Goal: Task Accomplishment & Management: Complete application form

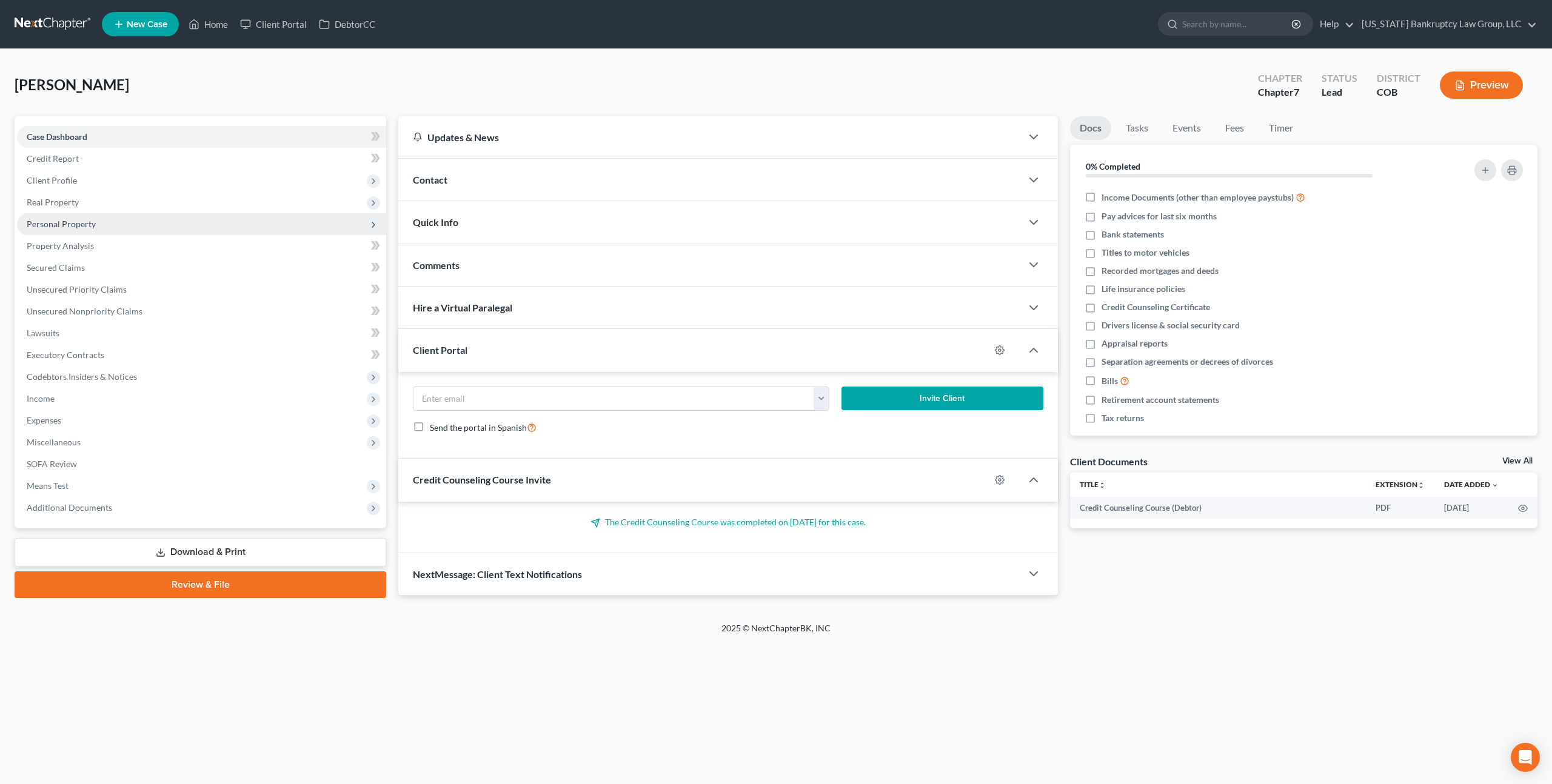
click at [81, 217] on span "Personal Property" at bounding box center [201, 225] width 369 height 22
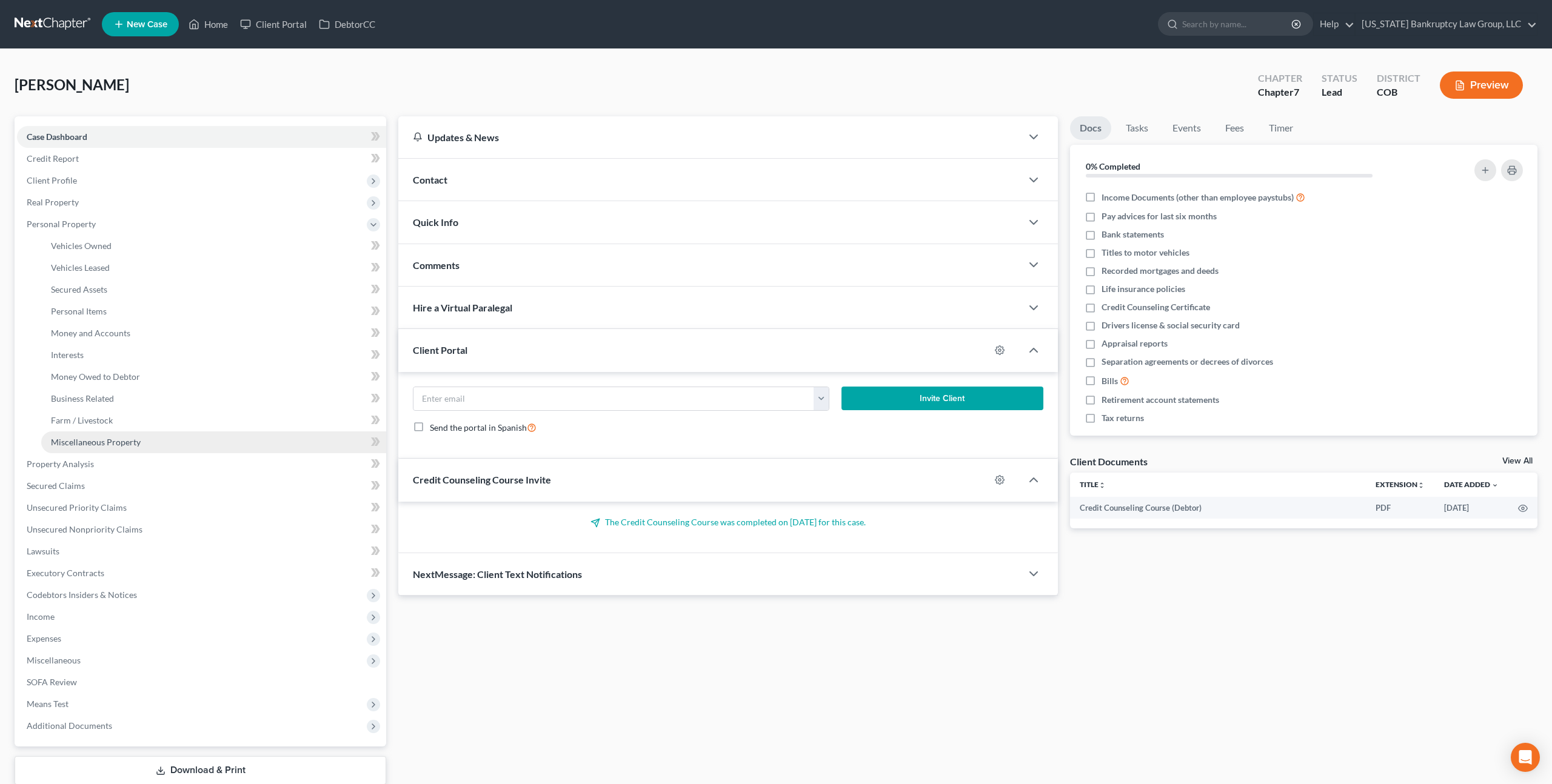
click at [126, 439] on span "Miscellaneous Property" at bounding box center [96, 442] width 90 height 10
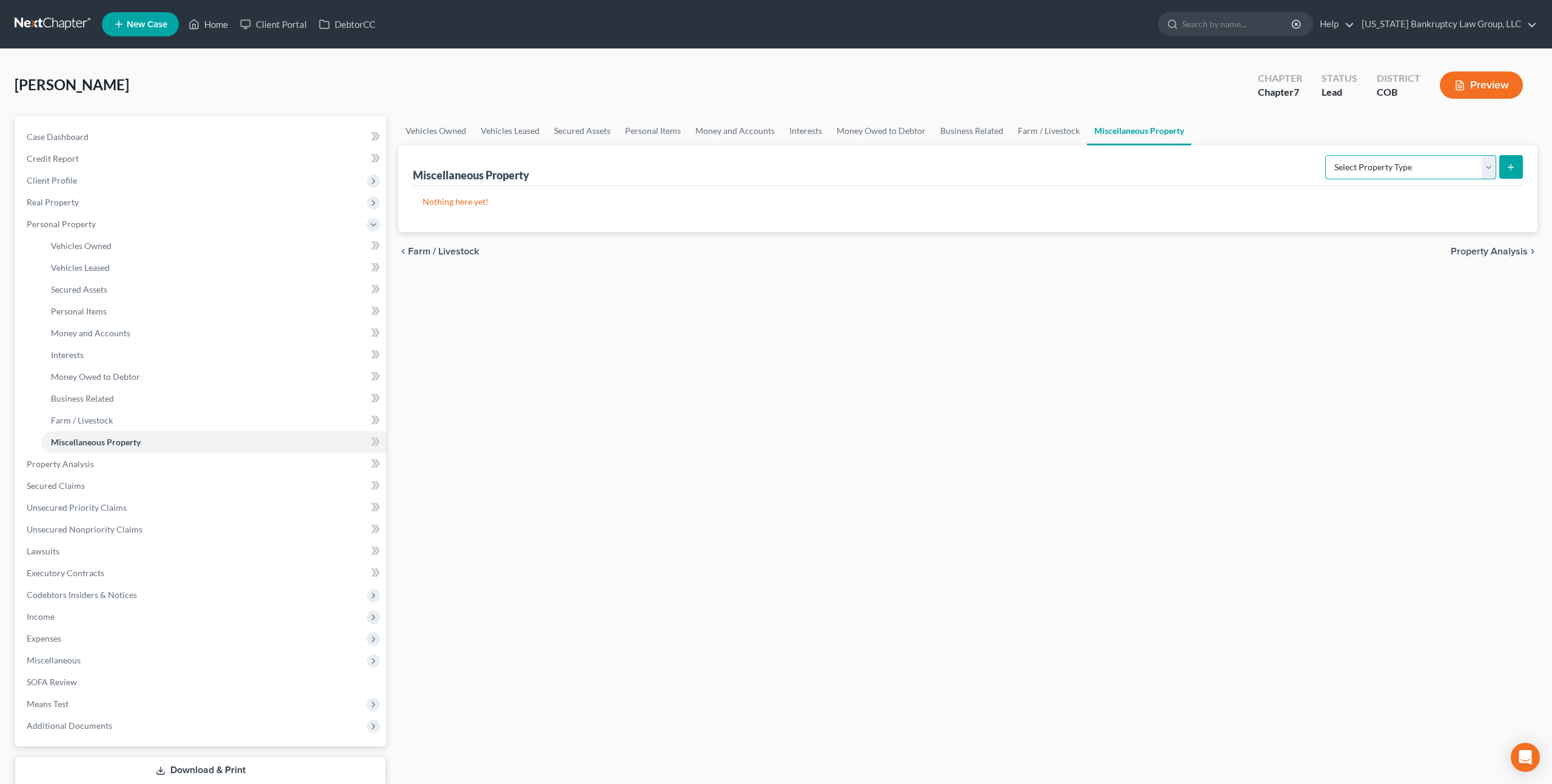
click at [1378, 169] on select "Select Property Type Assigned for Creditor Benefit [DATE] Holding for Another N…" at bounding box center [1411, 167] width 171 height 25
select select "transferred"
click at [1326, 155] on select "Select Property Type Assigned for Creditor Benefit [DATE] Holding for Another N…" at bounding box center [1411, 167] width 171 height 25
click at [1506, 163] on icon "submit" at bounding box center [1510, 167] width 9 height 9
select select "Ordinary ([DATE])"
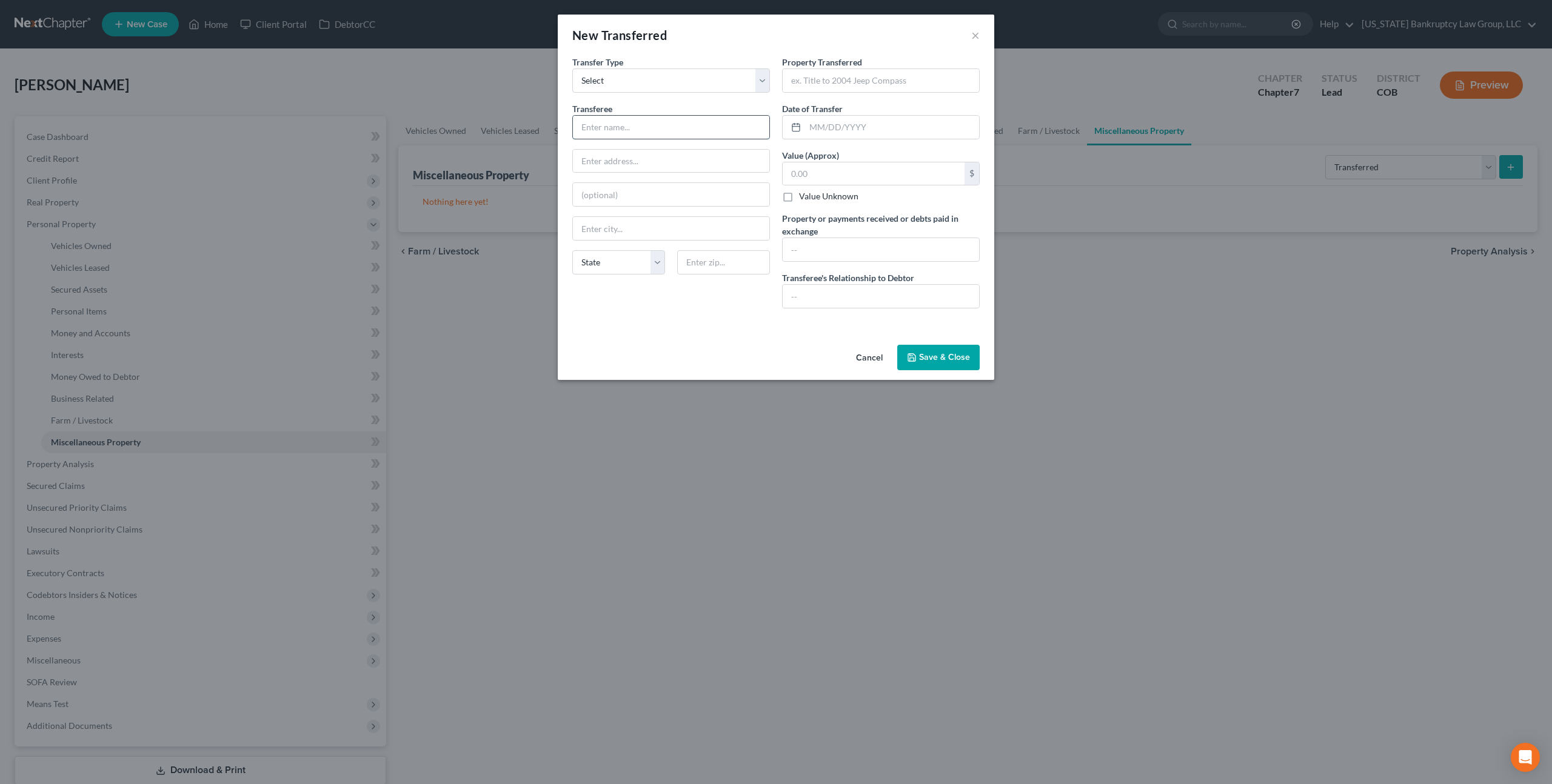
click at [639, 125] on input "text" at bounding box center [672, 127] width 197 height 23
type input "[PERSON_NAME]"
click at [600, 164] on input "text" at bounding box center [672, 161] width 197 height 23
type input "[STREET_ADDRESS]"
type input "E"
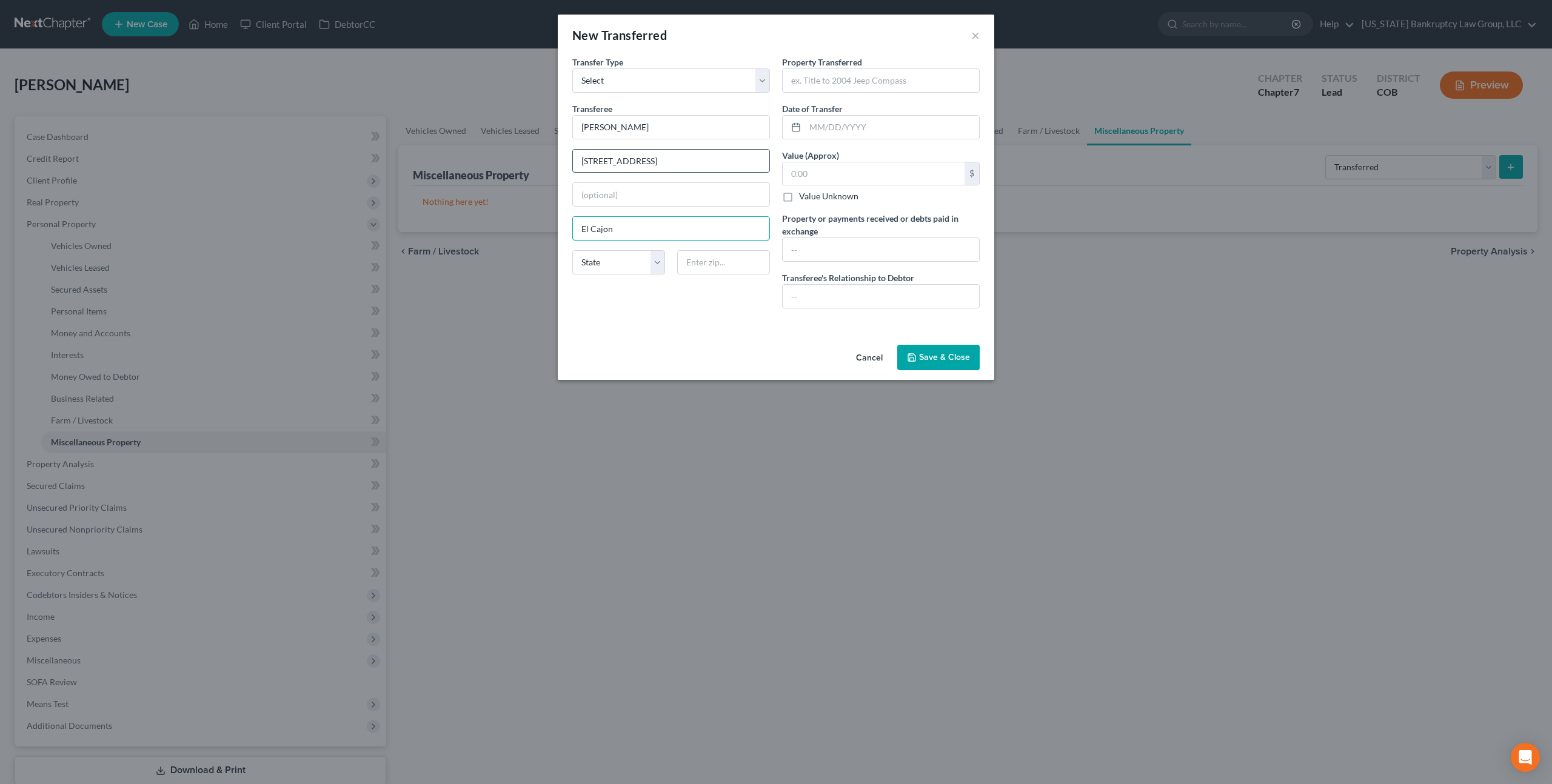
type input "El Cajon"
select select "4"
type input "92020"
click at [821, 81] on input "text" at bounding box center [881, 81] width 197 height 23
type input "2013 Living Lite campter"
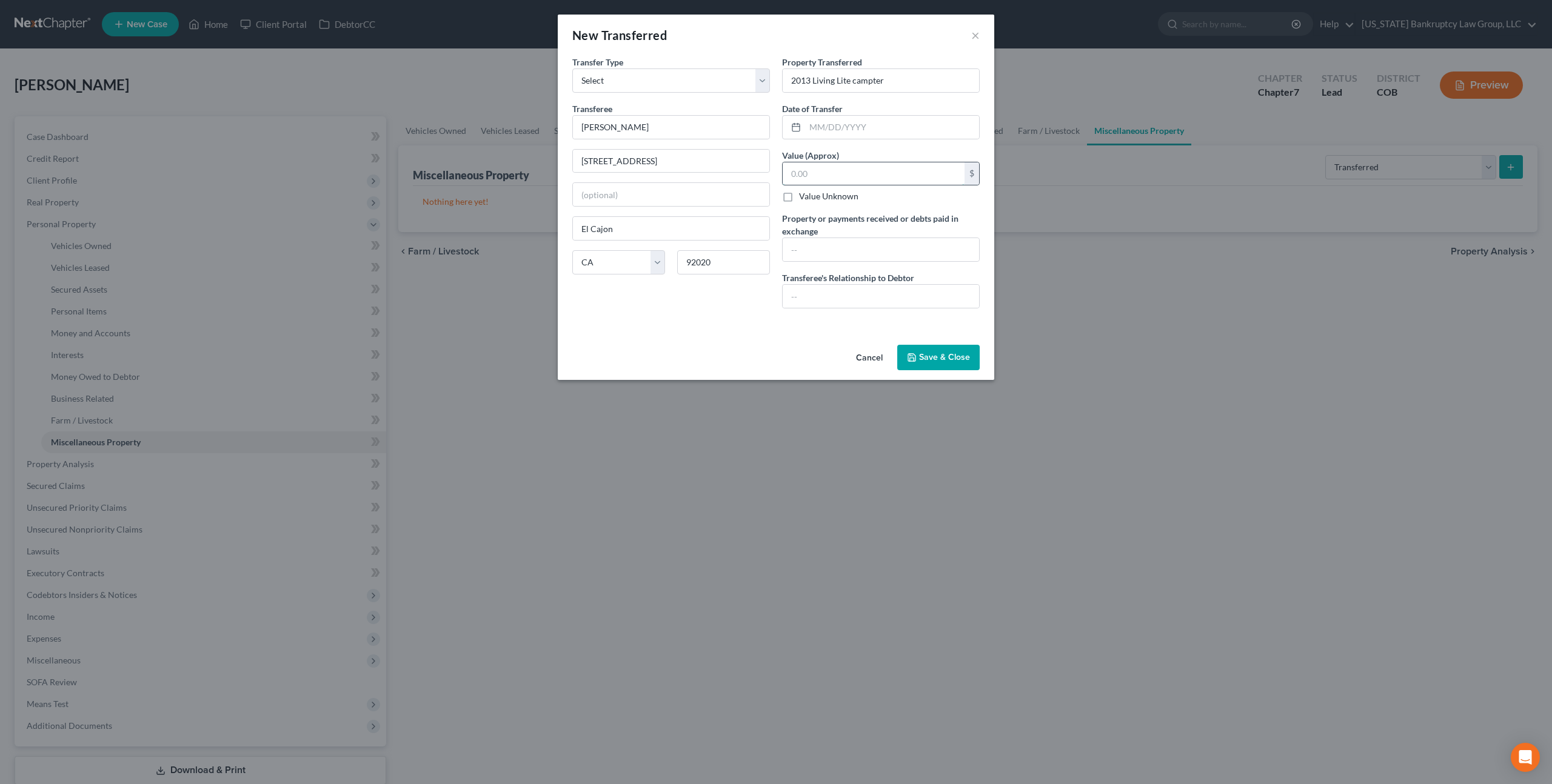
click at [793, 175] on input "text" at bounding box center [874, 174] width 182 height 23
type input "3,400.00"
type input "$3,400.00"
type input "None"
click at [813, 131] on input "text" at bounding box center [892, 127] width 174 height 23
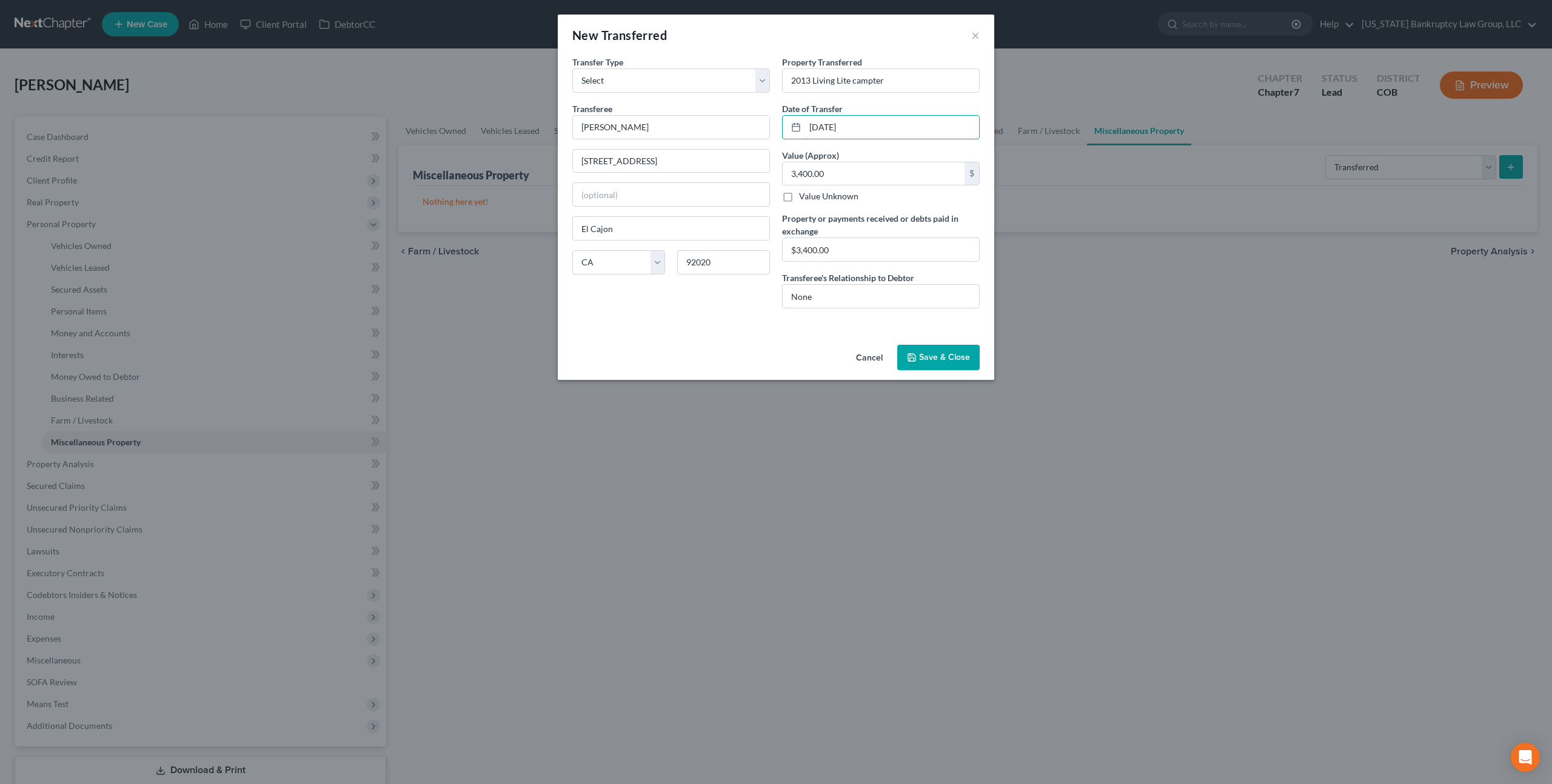
type input "[DATE]"
click at [946, 361] on button "Save & Close" at bounding box center [938, 358] width 82 height 25
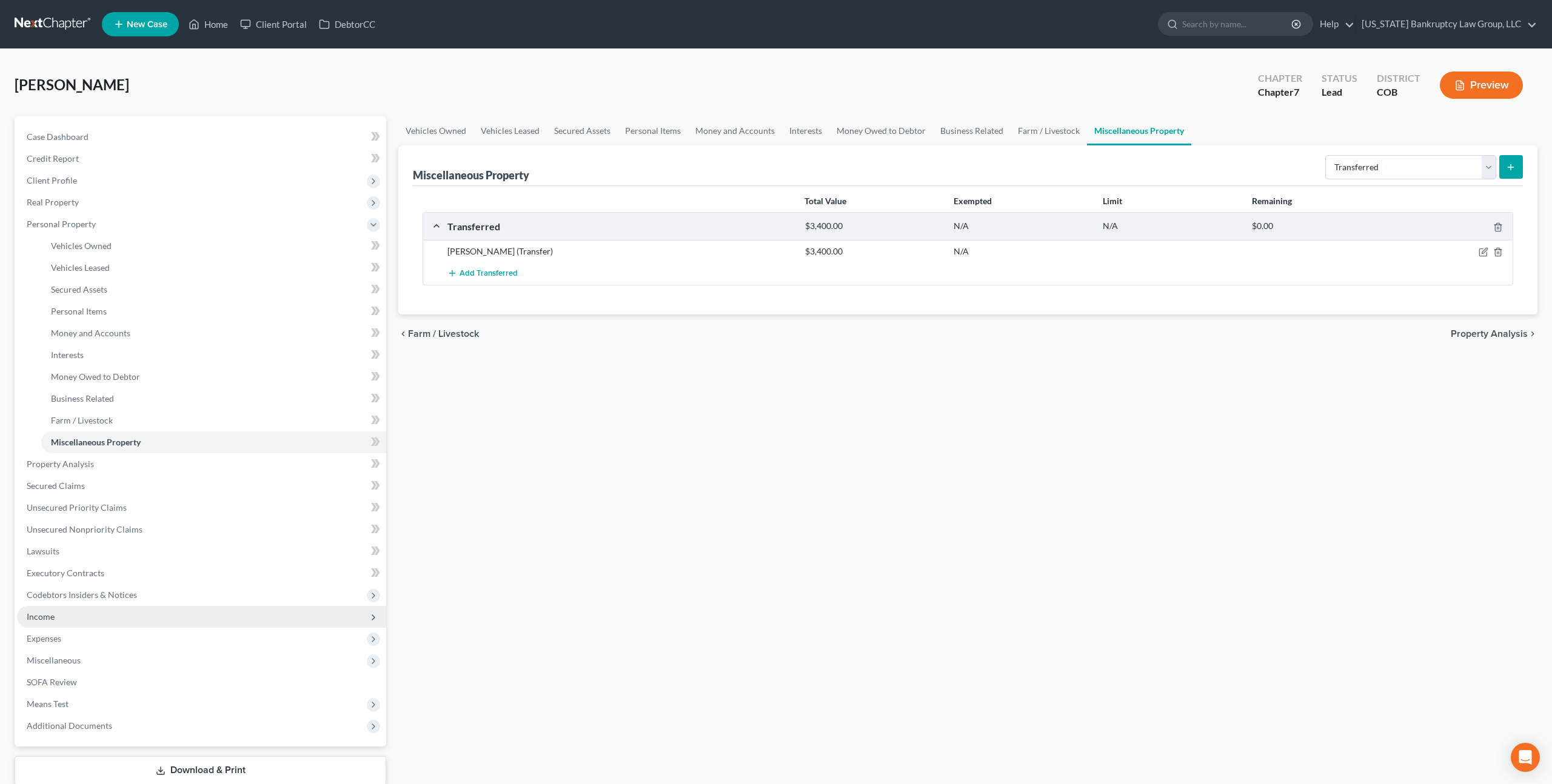
click at [54, 615] on span "Income" at bounding box center [201, 617] width 369 height 22
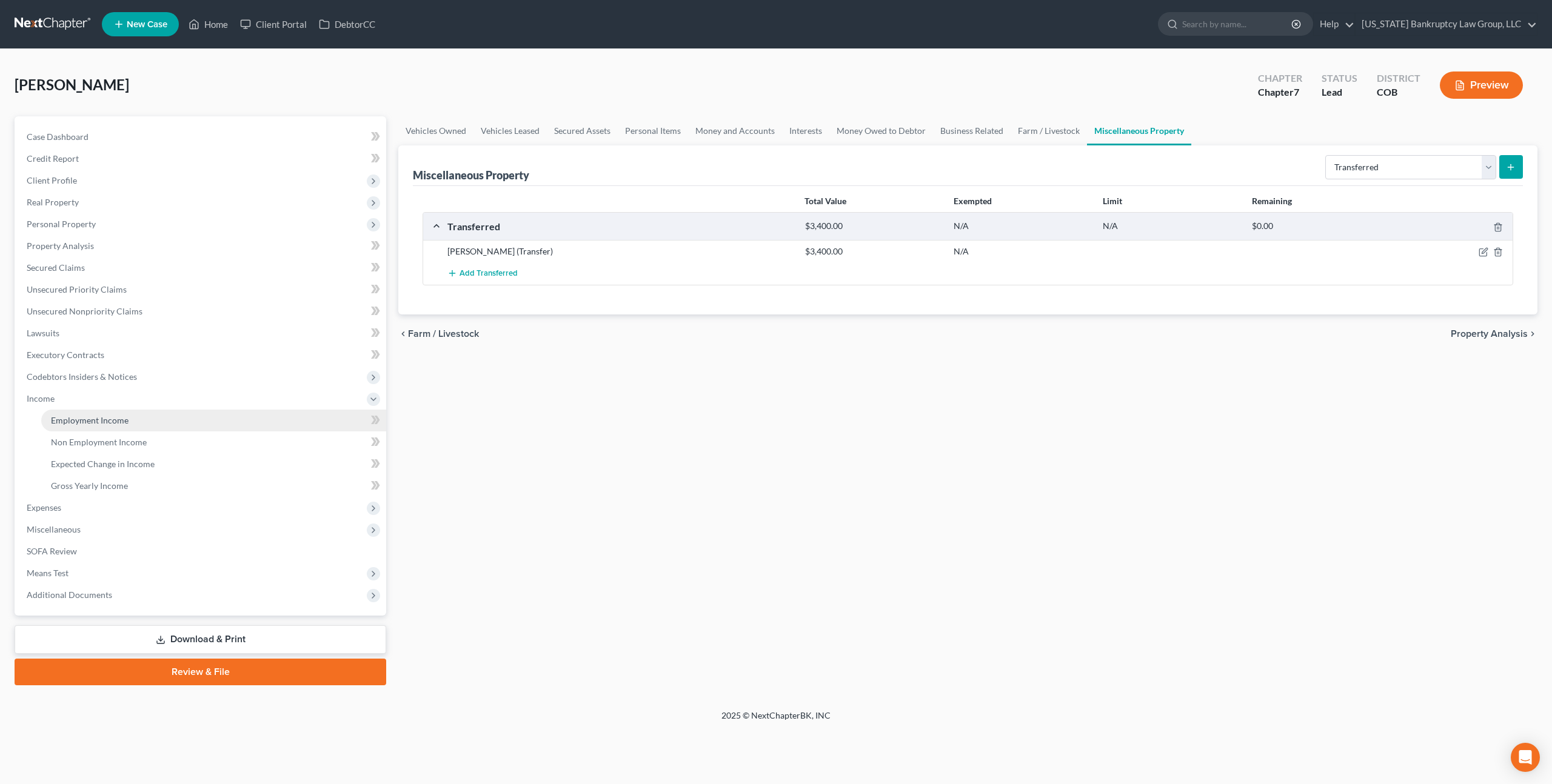
click at [98, 420] on span "Employment Income" at bounding box center [90, 420] width 78 height 10
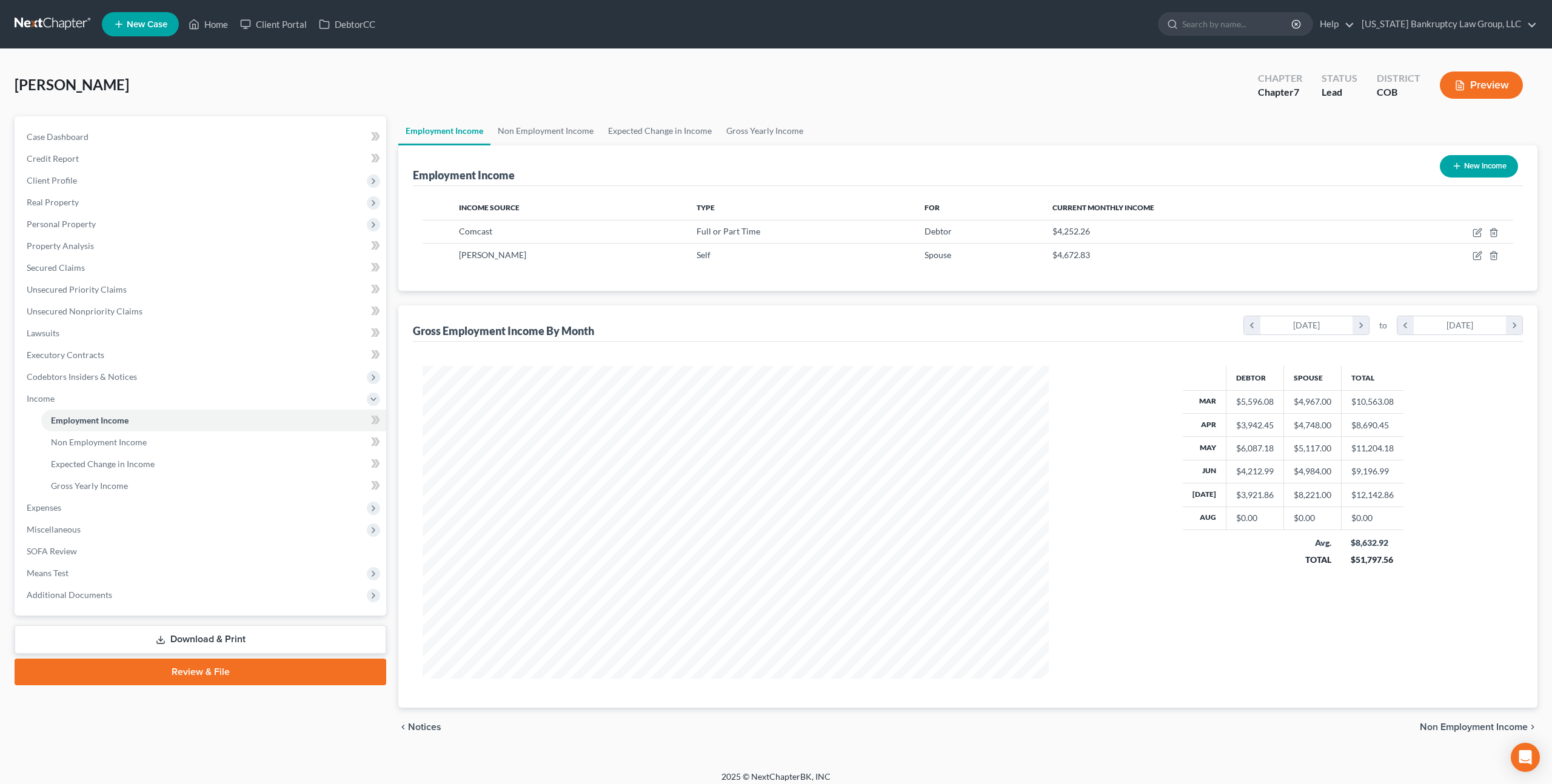
scroll to position [313, 650]
click at [1481, 256] on icon "button" at bounding box center [1477, 256] width 8 height 8
select select "1"
select select "0"
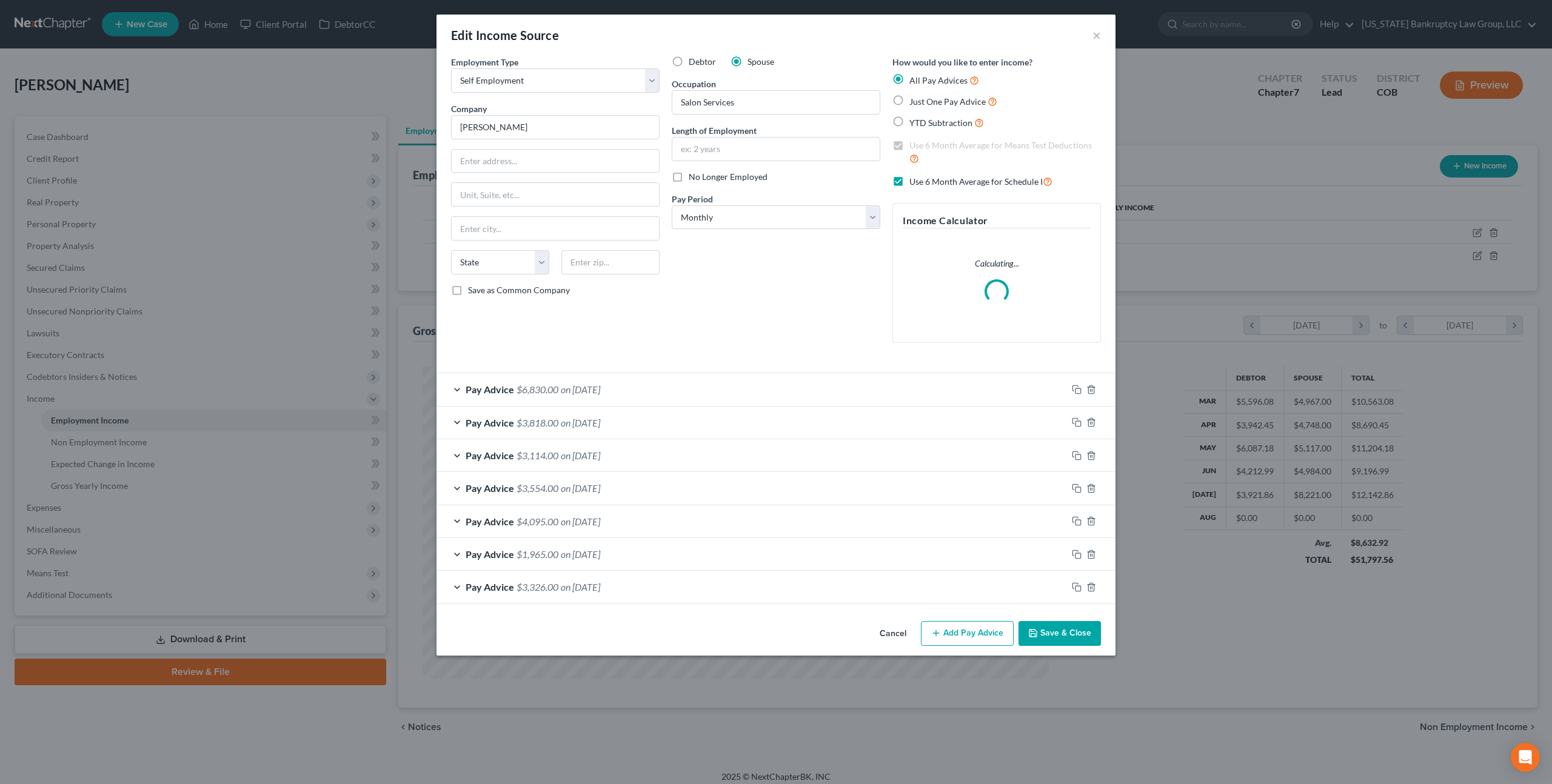
click at [849, 391] on div "Pay Advice $6,830.00 on [DATE]" at bounding box center [752, 389] width 631 height 32
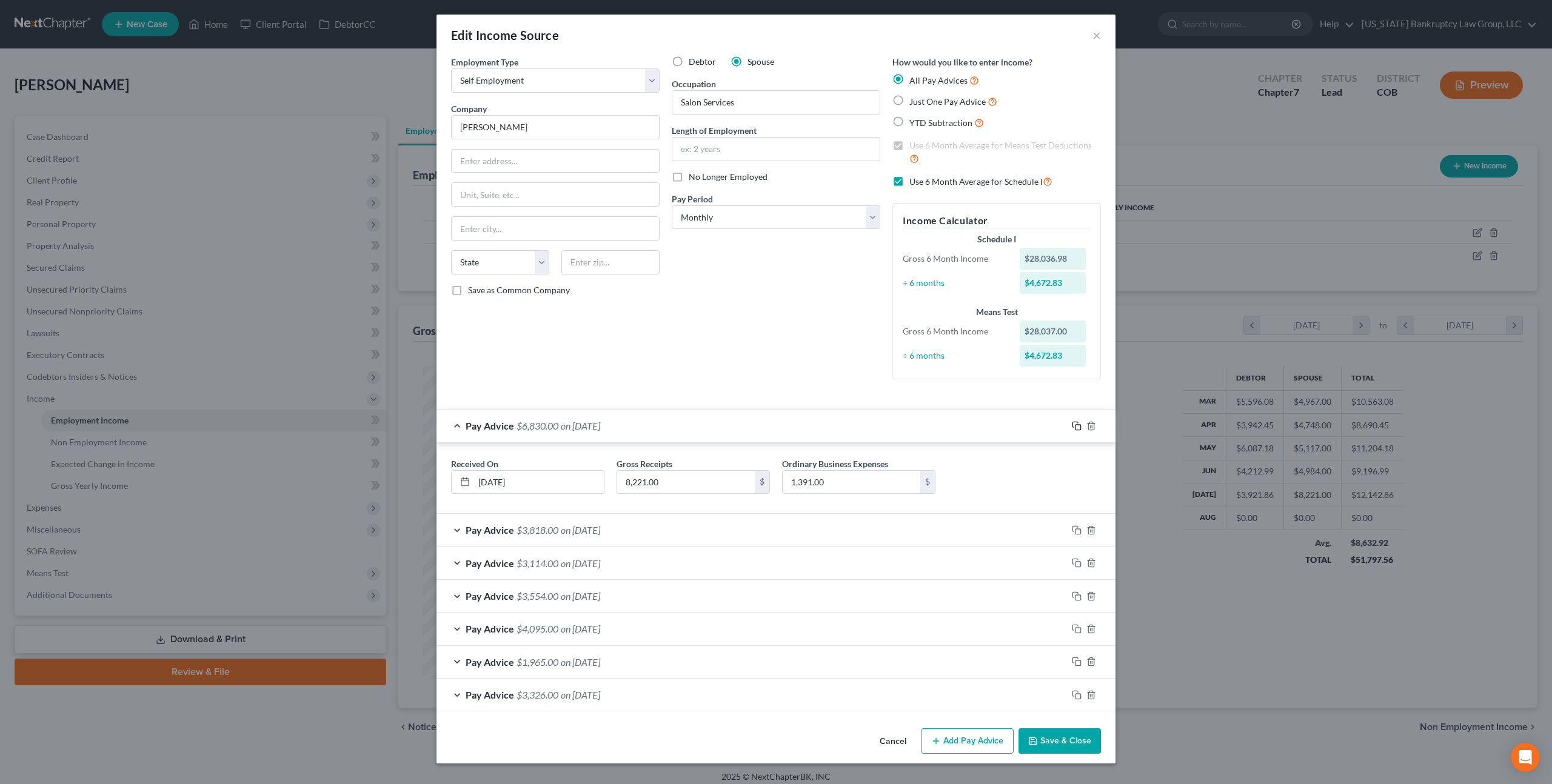
click at [1078, 425] on icon "button" at bounding box center [1076, 425] width 9 height 9
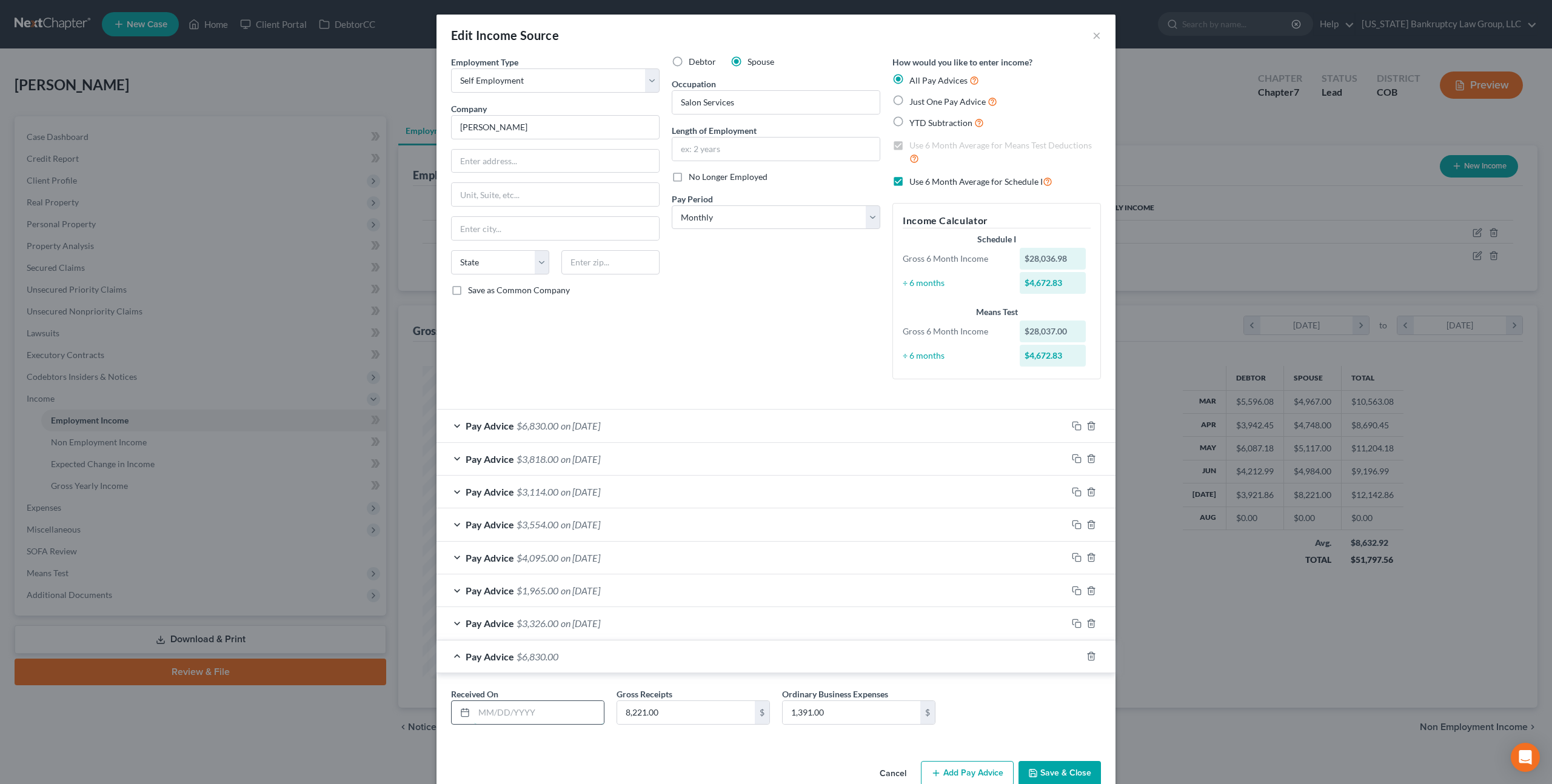
click at [516, 714] on input "text" at bounding box center [539, 712] width 130 height 23
type input "[DATE]"
type input "3,285"
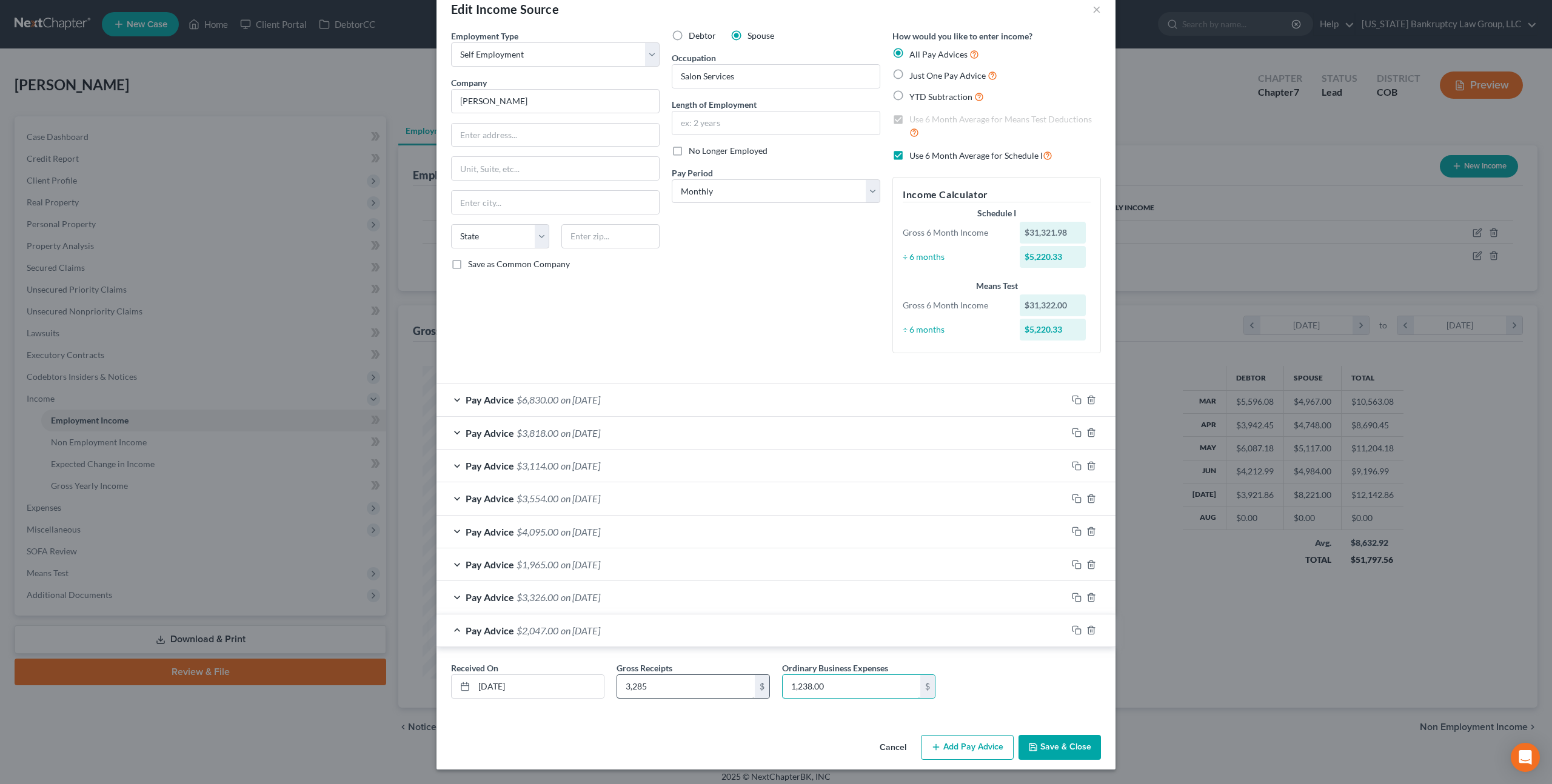
type input "1,238.00"
click at [661, 686] on input "3,285" at bounding box center [686, 687] width 137 height 23
type input "3,285.00"
click at [1061, 742] on button "Save & Close" at bounding box center [1059, 748] width 82 height 25
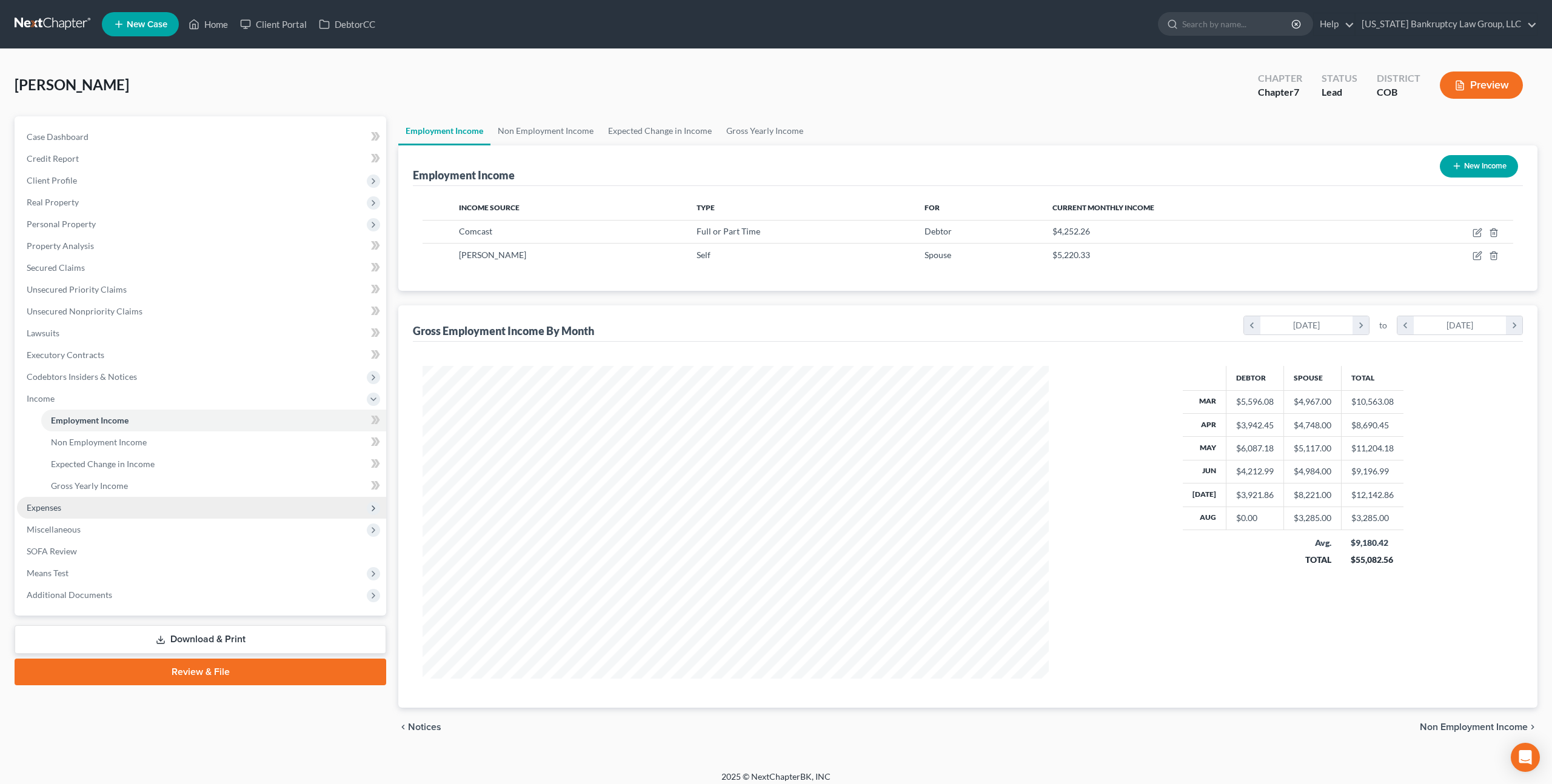
click at [64, 503] on span "Expenses" at bounding box center [201, 508] width 369 height 22
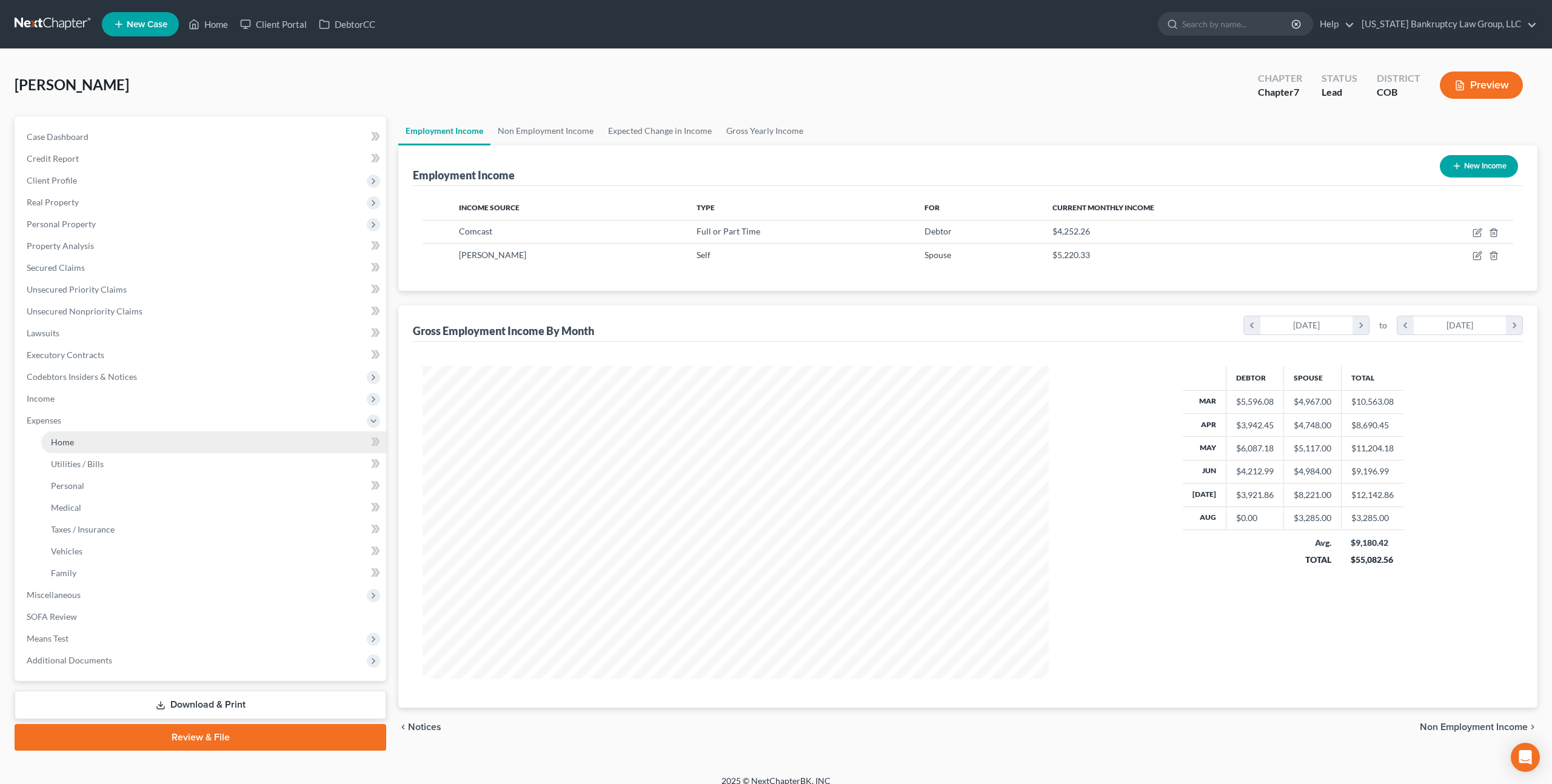
click at [64, 440] on span "Home" at bounding box center [62, 442] width 23 height 10
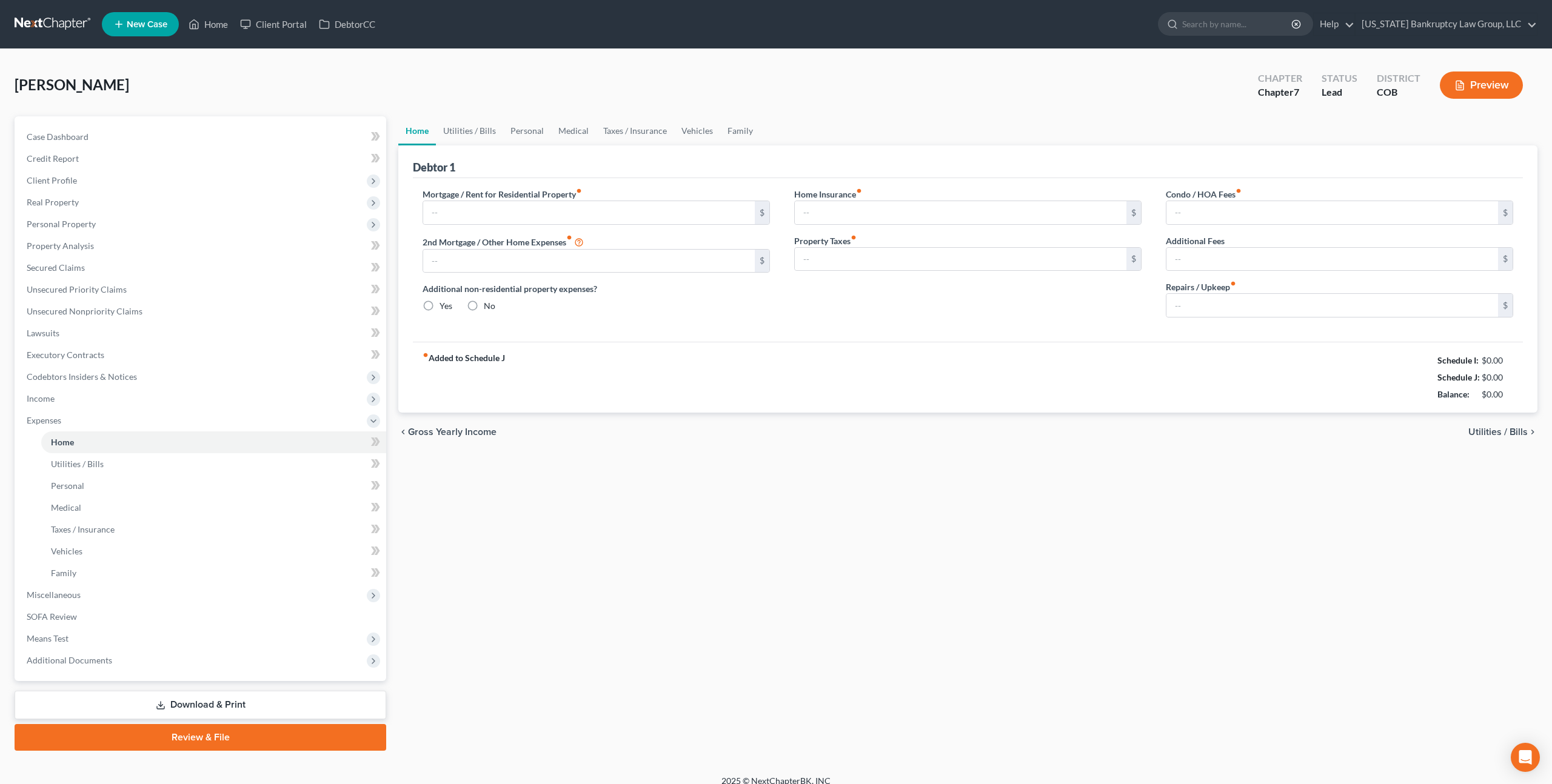
type input "1,600.00"
type input "0.00"
radio input "true"
type input "25.00"
type input "0.00"
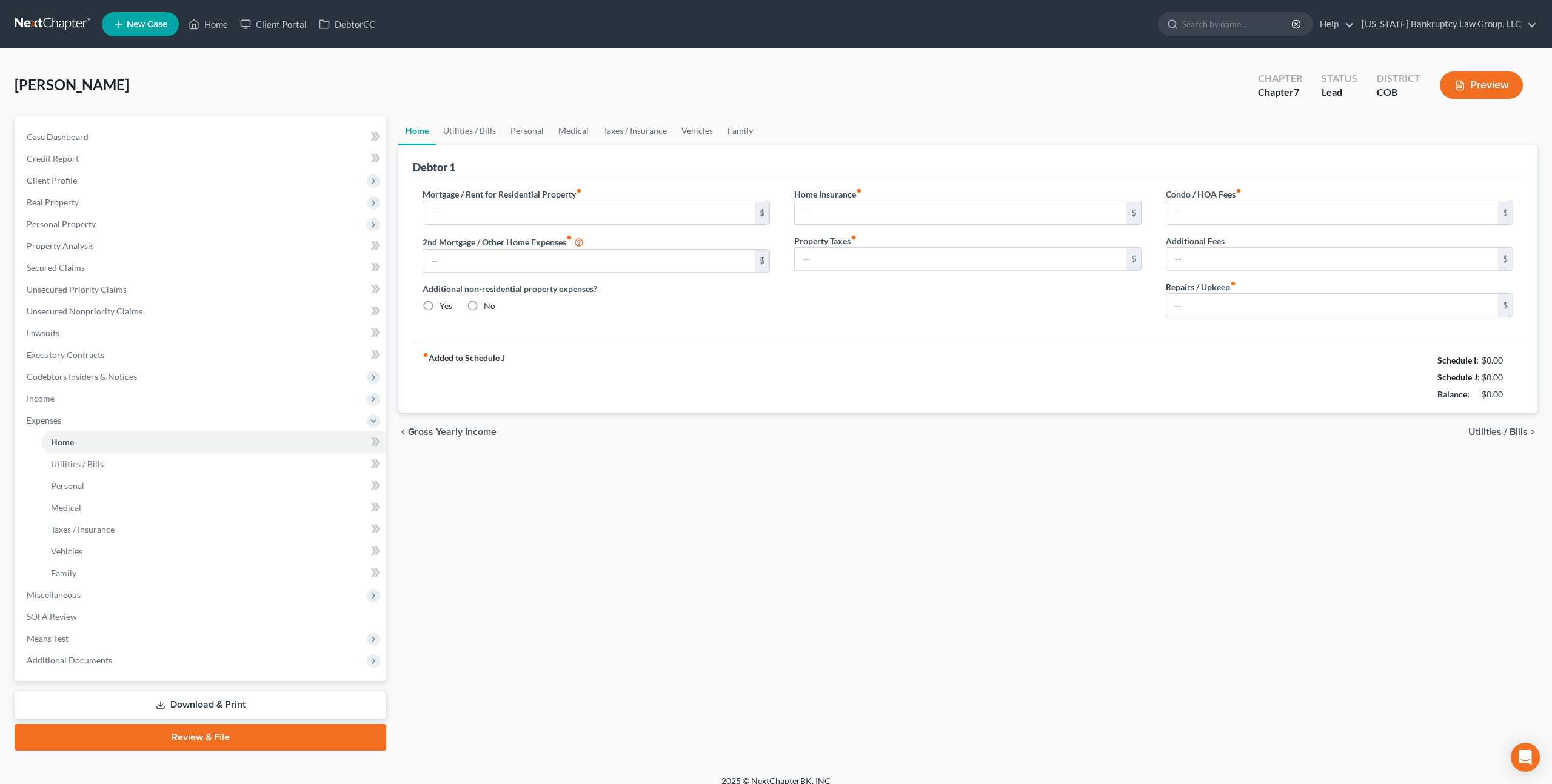
type input "0.00"
type input "200.00"
